Goal: Information Seeking & Learning: Learn about a topic

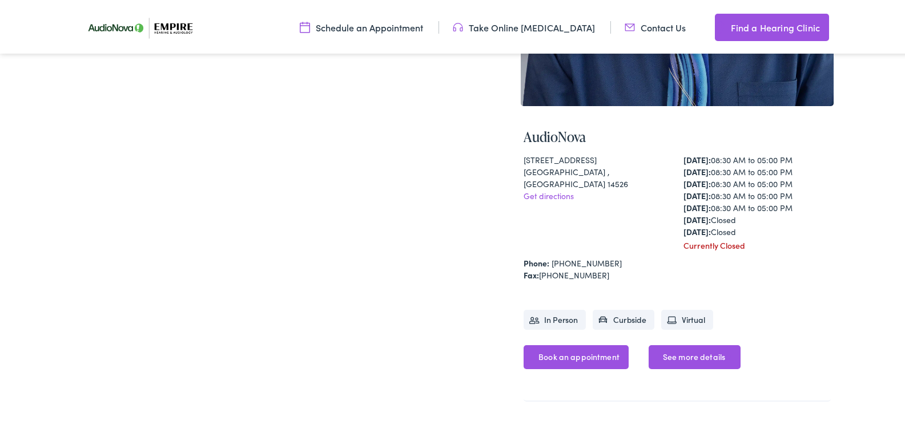
scroll to position [400, 0]
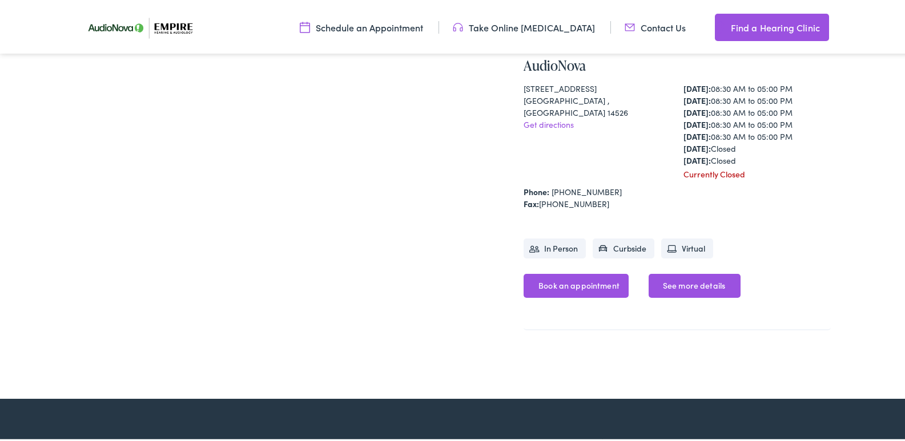
click at [680, 285] on link "See more details" at bounding box center [695, 284] width 92 height 24
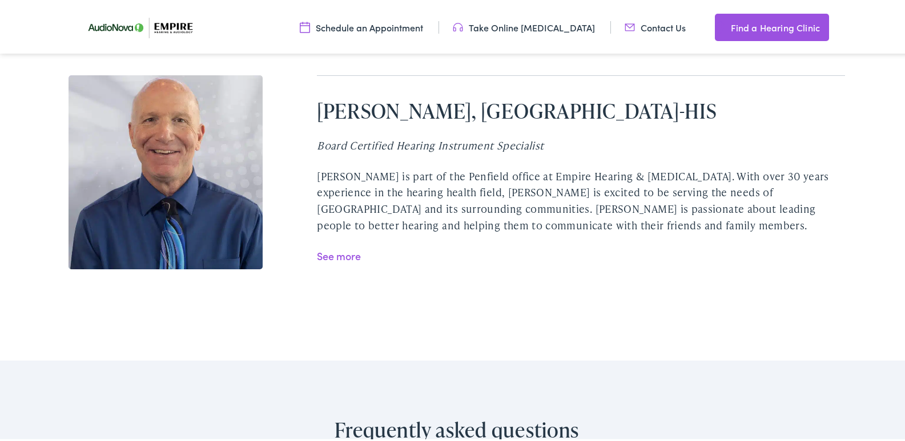
scroll to position [2284, 0]
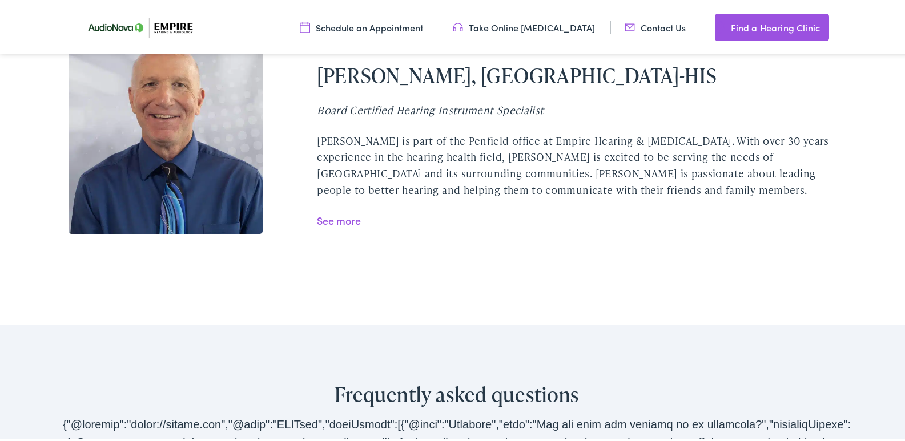
click at [327, 211] on link "See more" at bounding box center [339, 218] width 44 height 14
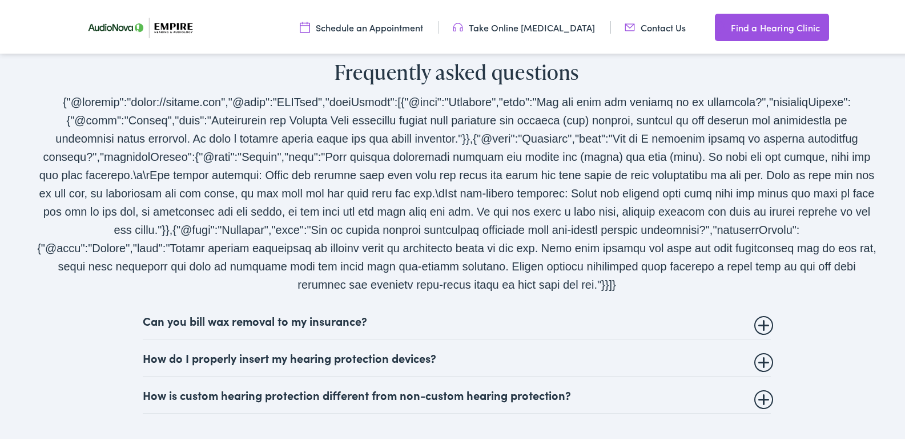
scroll to position [2627, 0]
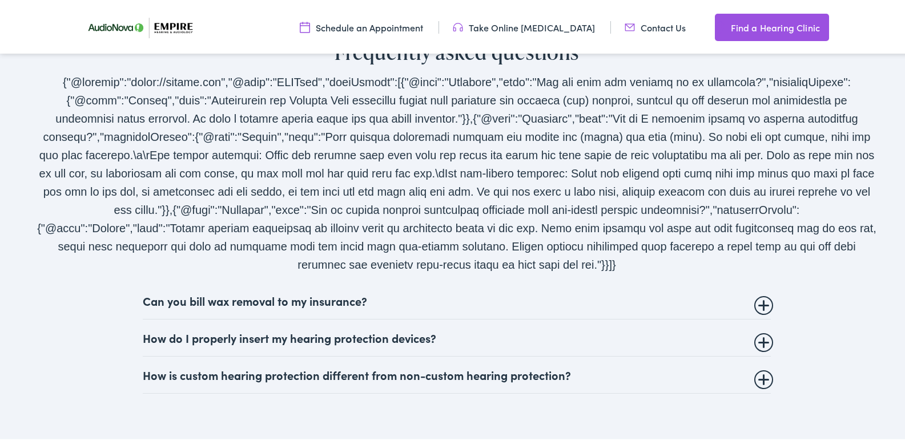
click at [762, 292] on summary "Can you bill wax removal to my insurance?" at bounding box center [457, 299] width 628 height 14
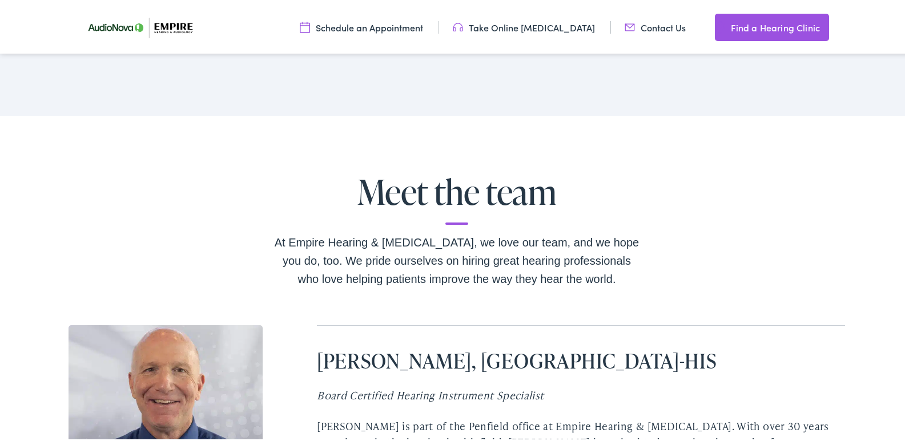
scroll to position [1770, 0]
